Goal: Information Seeking & Learning: Learn about a topic

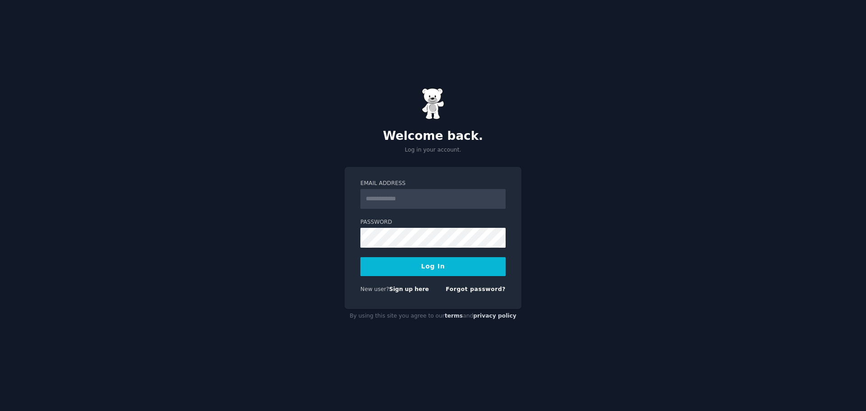
type input "**********"
click at [360, 257] on button "Log In" at bounding box center [432, 266] width 145 height 19
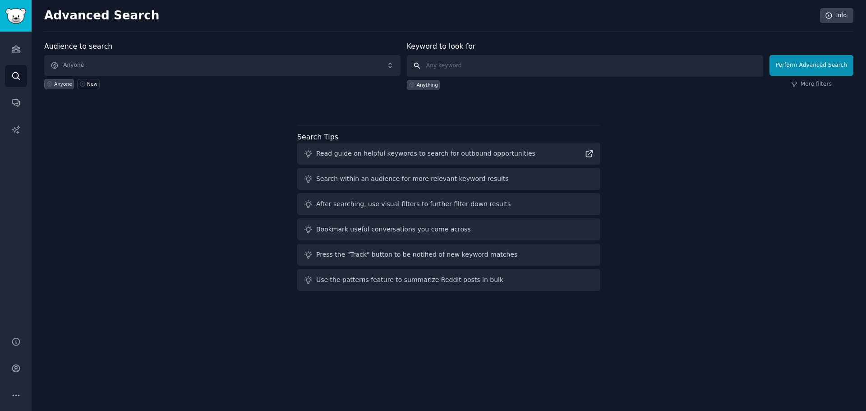
click at [474, 64] on input "text" at bounding box center [585, 66] width 356 height 22
type input "dentist"
click button "Perform Advanced Search" at bounding box center [811, 65] width 84 height 21
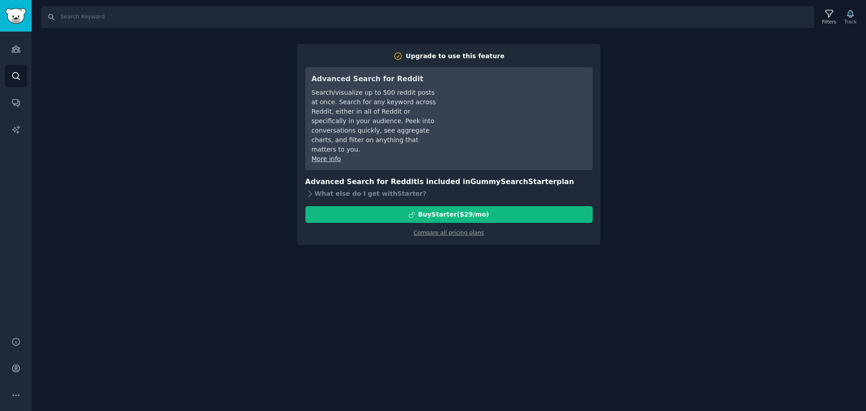
click at [435, 290] on div "Search Filters Track Upgrade to use this feature Advanced Search for Reddit Sea…" at bounding box center [449, 205] width 834 height 411
click at [11, 72] on icon "Sidebar" at bounding box center [15, 75] width 9 height 9
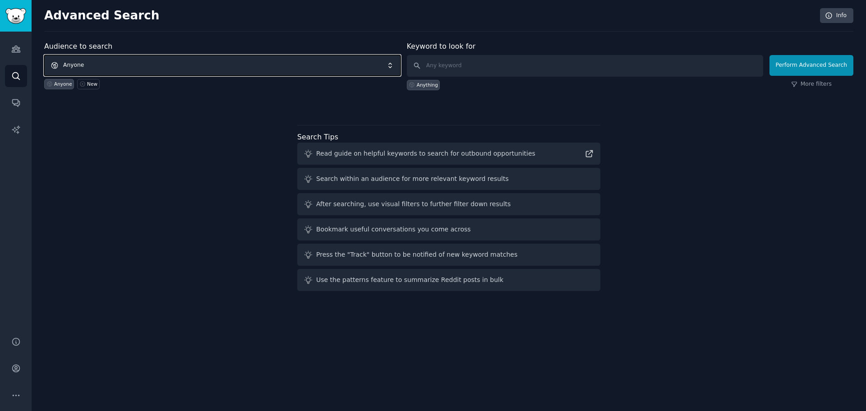
click at [132, 66] on span "Anyone" at bounding box center [222, 65] width 356 height 21
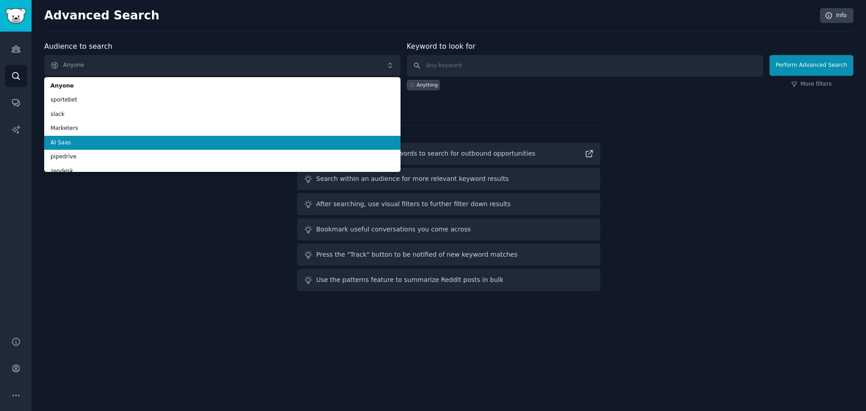
click at [83, 142] on span "AI Saas" at bounding box center [223, 143] width 344 height 8
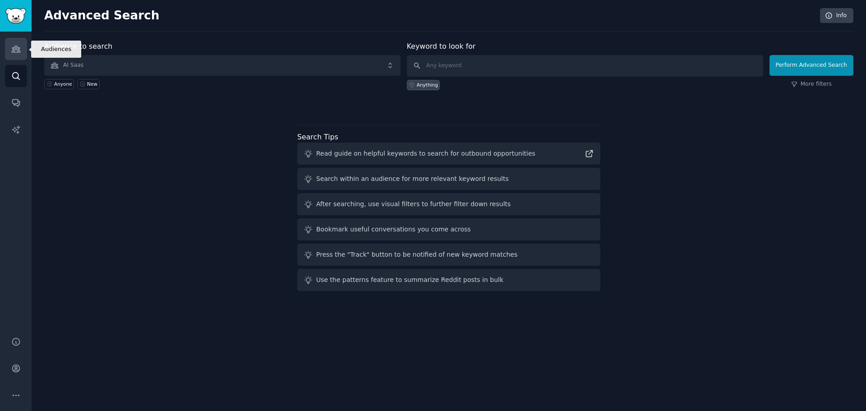
click at [13, 48] on icon "Sidebar" at bounding box center [16, 49] width 8 height 6
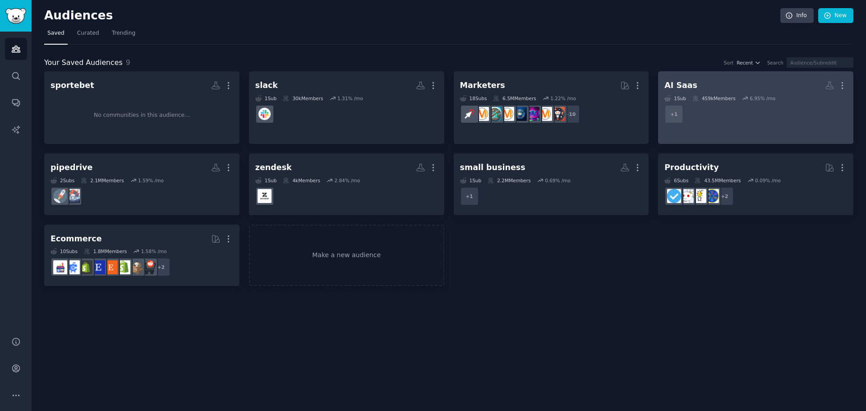
click at [691, 81] on h2 "AI Saas More" at bounding box center [755, 86] width 183 height 16
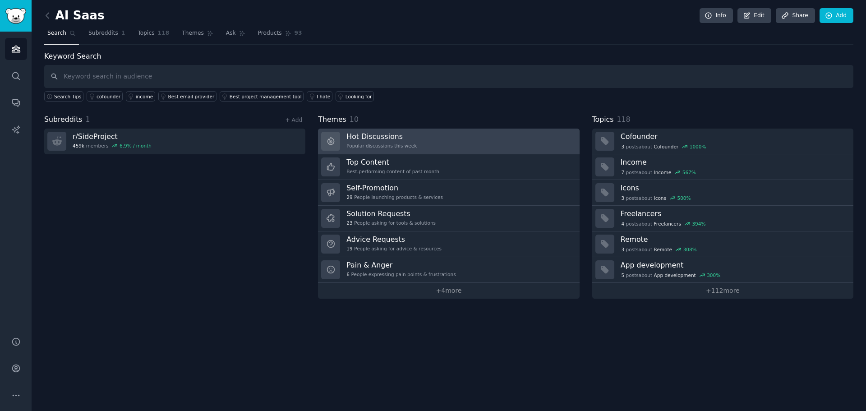
click at [389, 134] on h3 "Hot Discussions" at bounding box center [381, 136] width 70 height 9
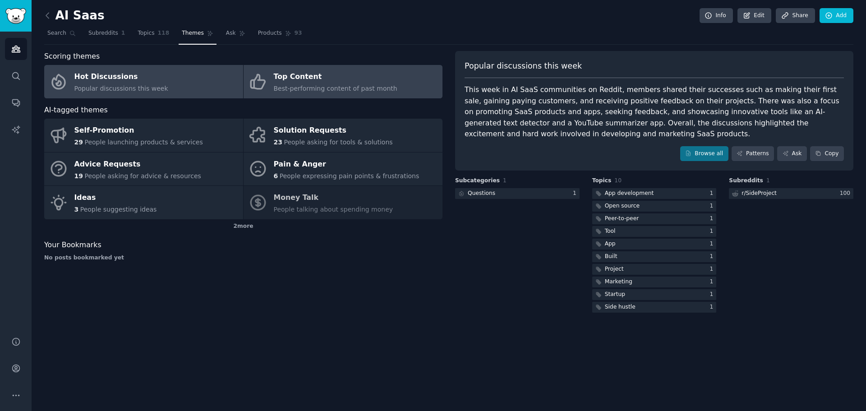
click at [295, 76] on div "Top Content" at bounding box center [336, 77] width 124 height 14
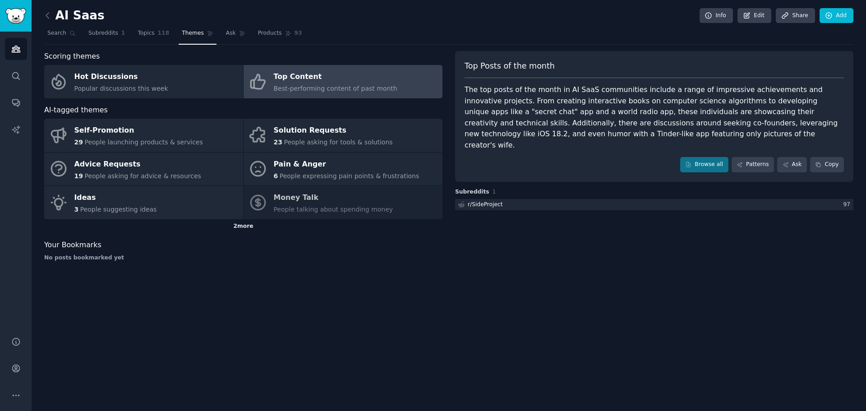
click at [244, 226] on div "2 more" at bounding box center [243, 226] width 398 height 14
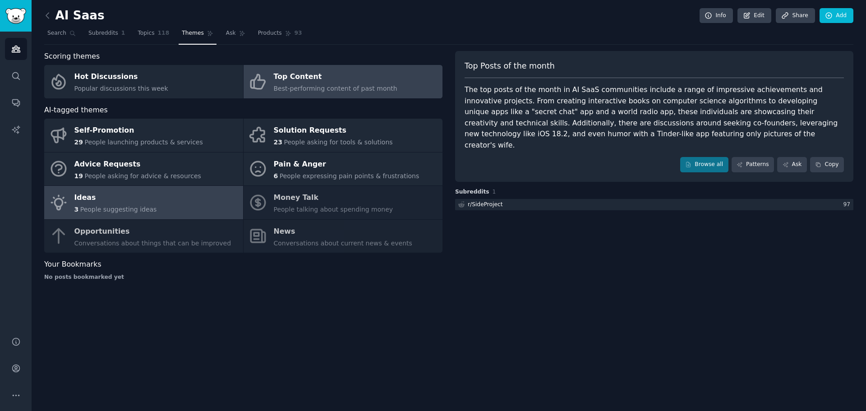
click at [85, 196] on div "Ideas" at bounding box center [115, 198] width 83 height 14
